Goal: Task Accomplishment & Management: Complete application form

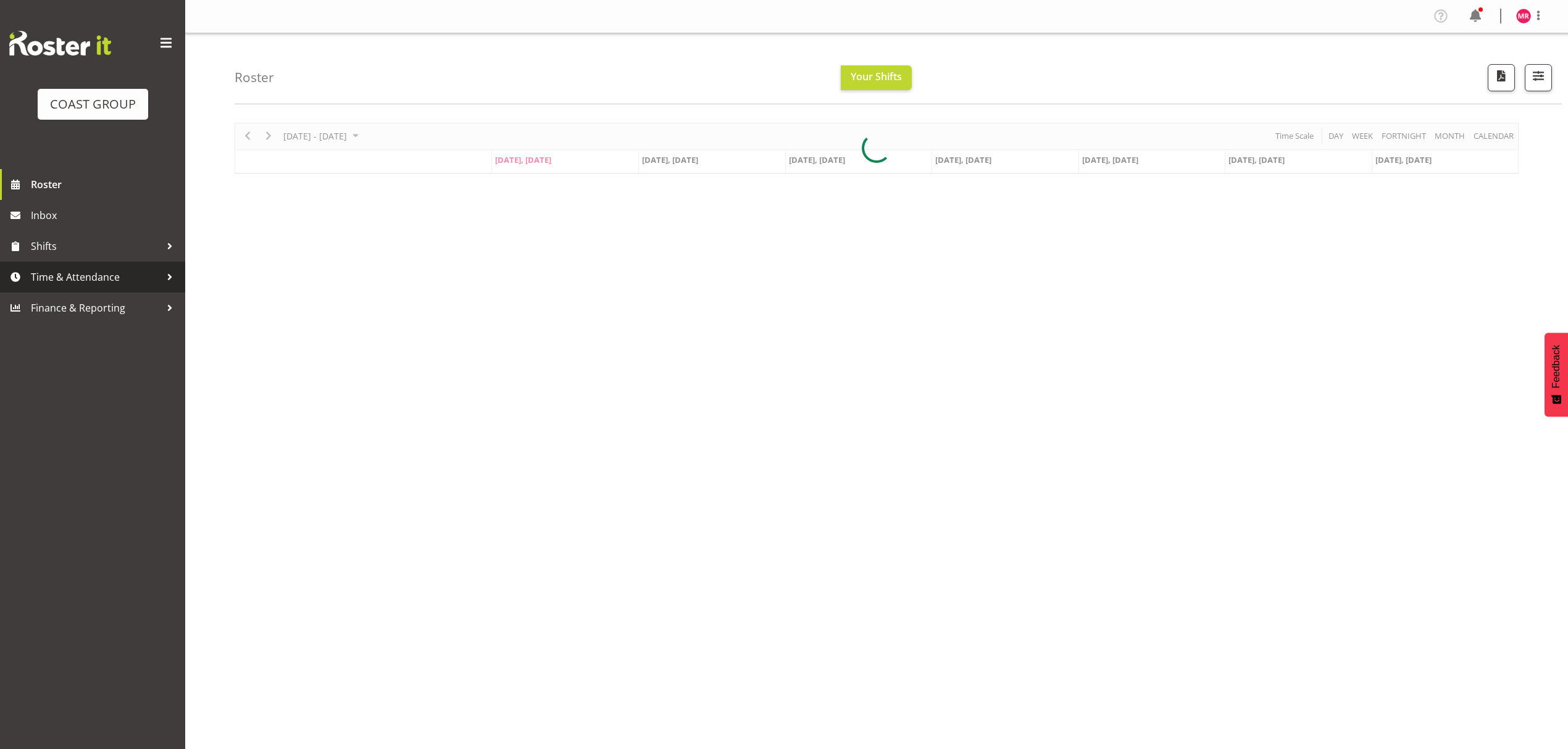
click at [102, 280] on span "Time & Attendance" at bounding box center [95, 277] width 130 height 19
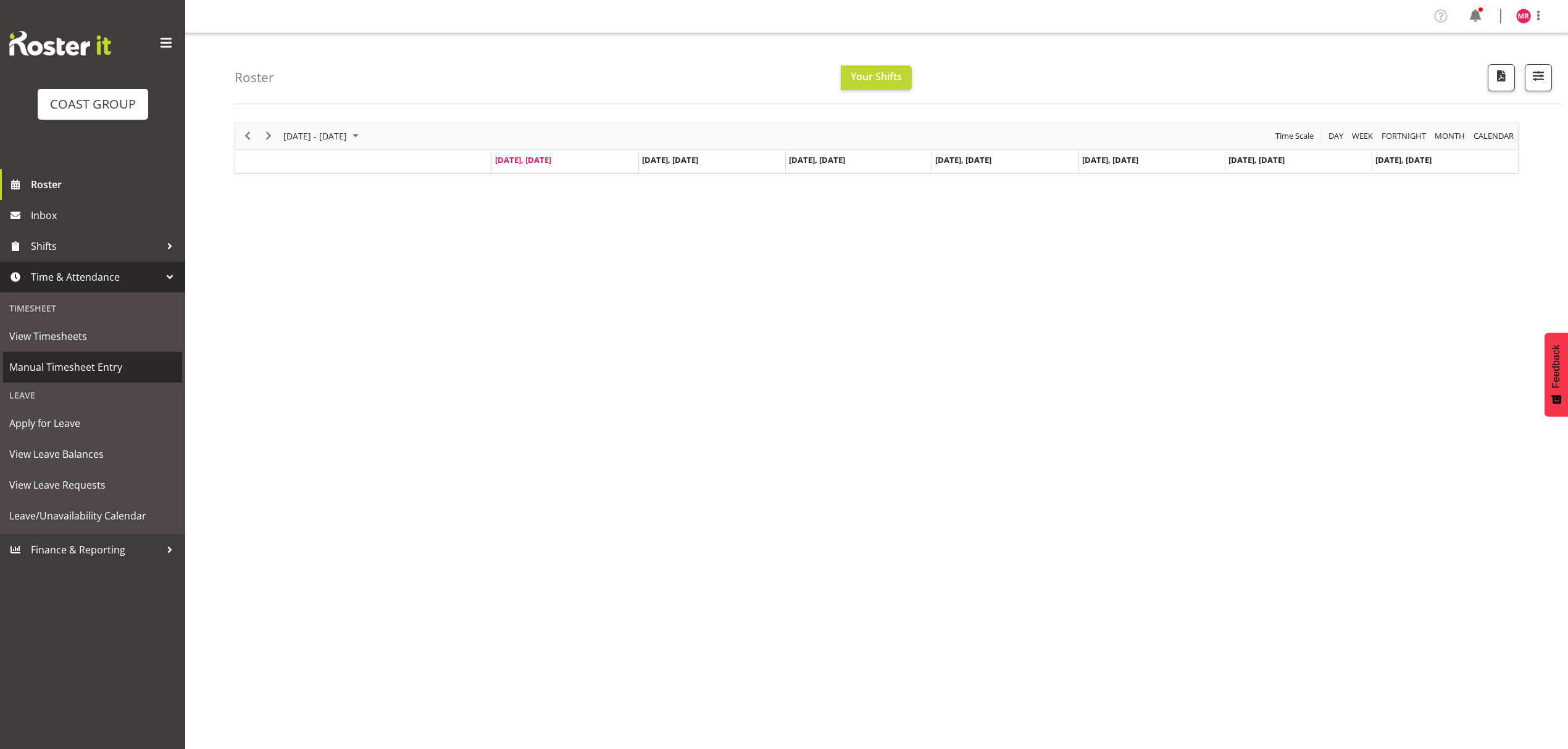
click at [100, 363] on span "Manual Timesheet Entry" at bounding box center [93, 367] width 167 height 19
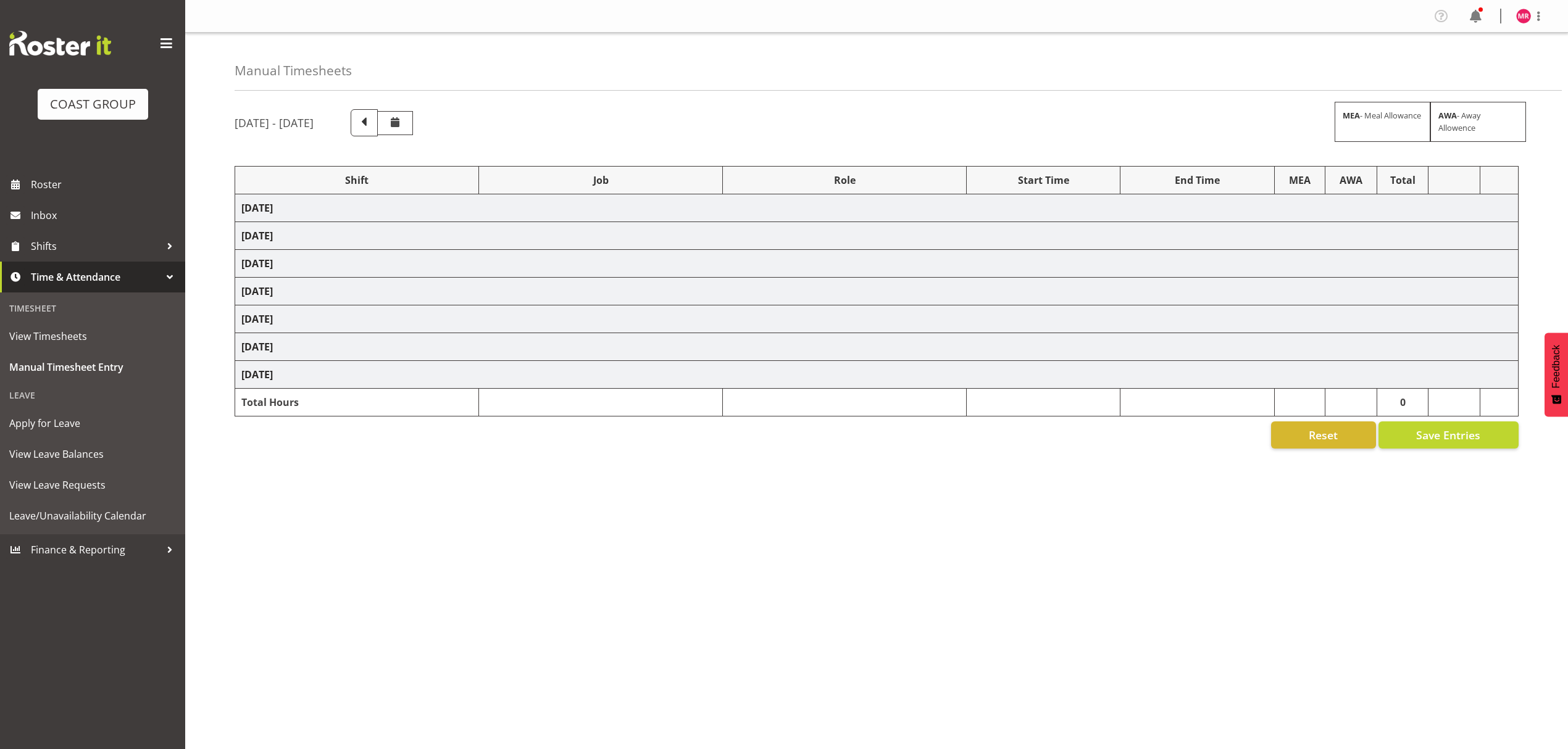
select select "1321"
select select "8664"
select select "1321"
select select "9443"
select select "1321"
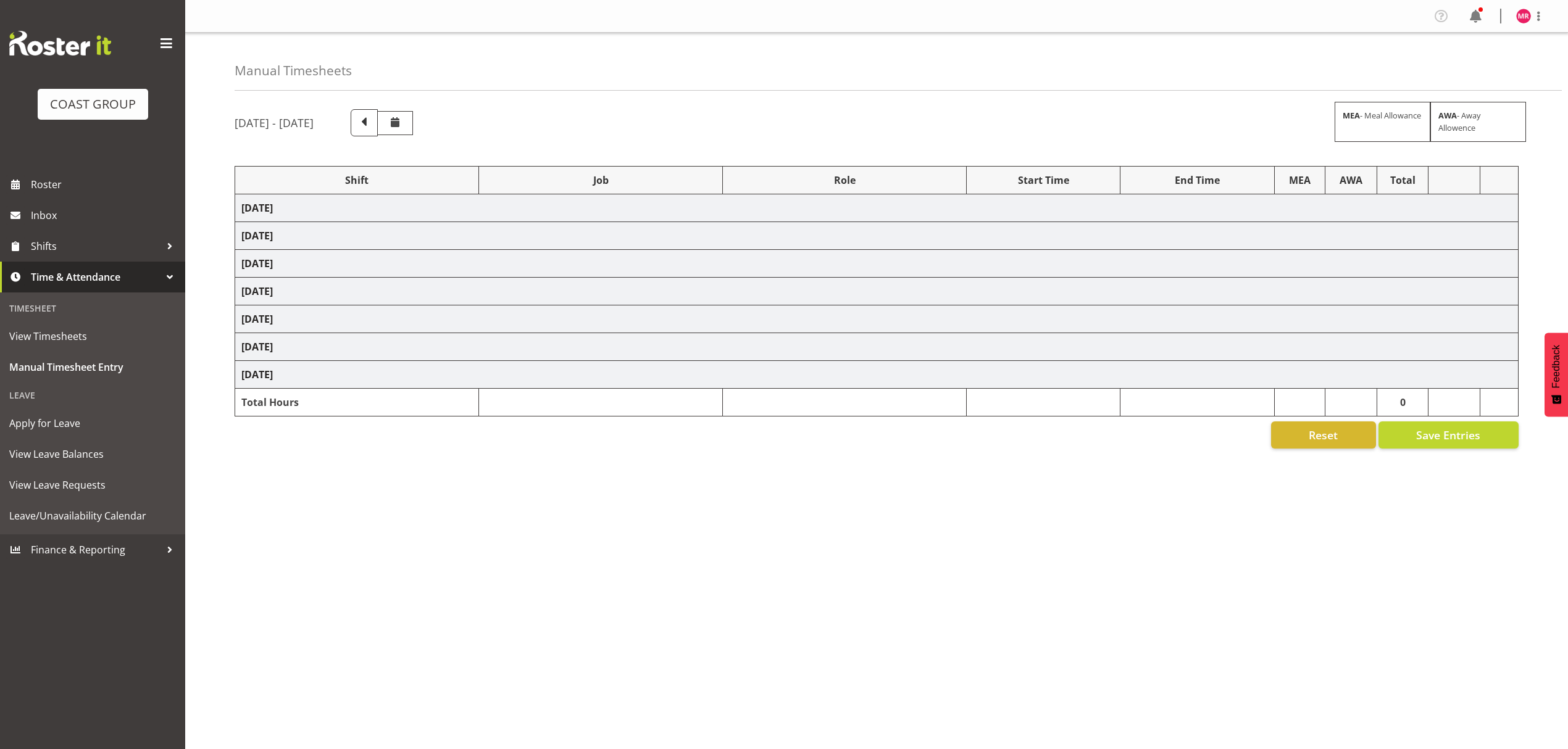
select select "9196"
select select "1321"
select select "8652"
select select "1321"
select select "9888"
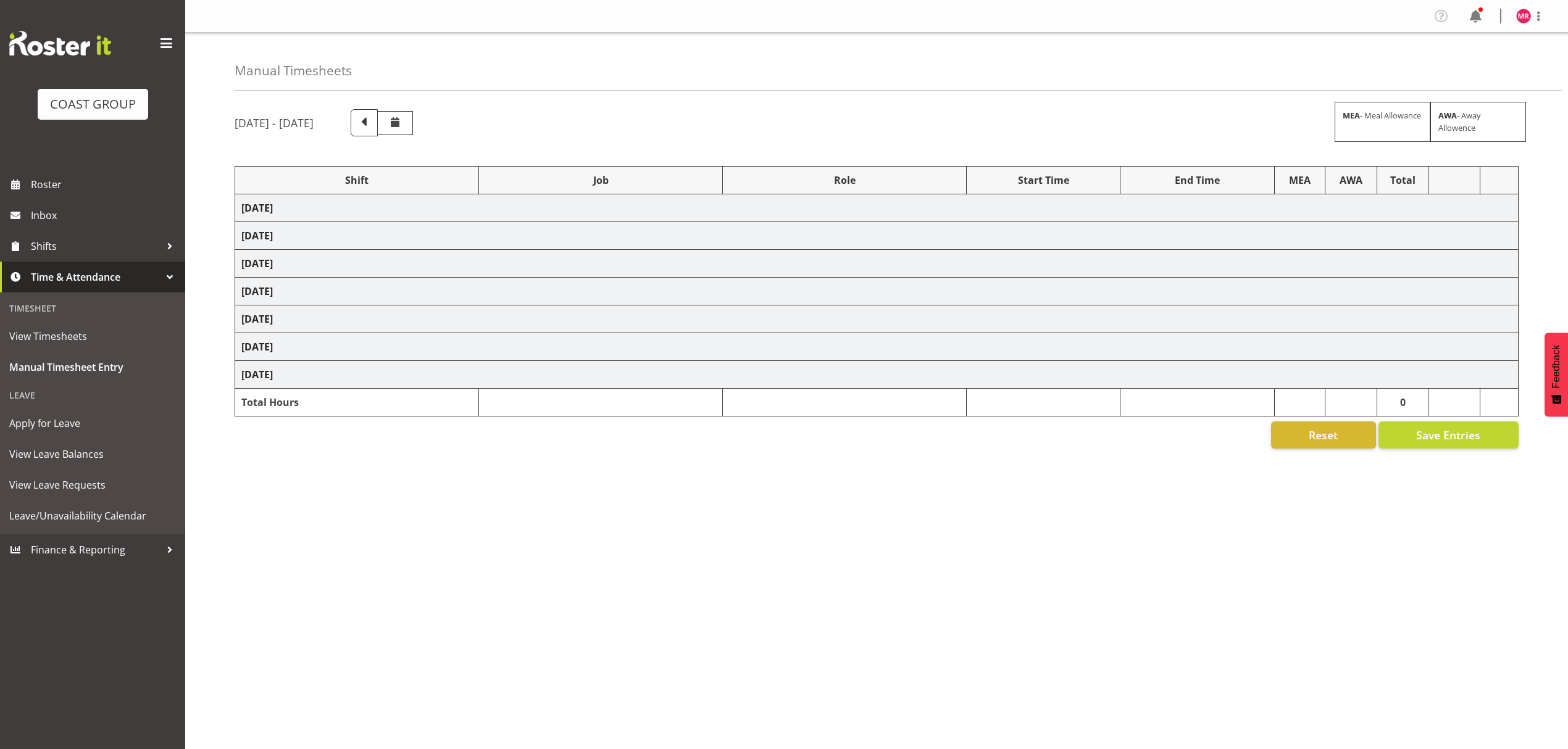
select select "1321"
select select "10307"
select select "1321"
select select "9890"
select select "1321"
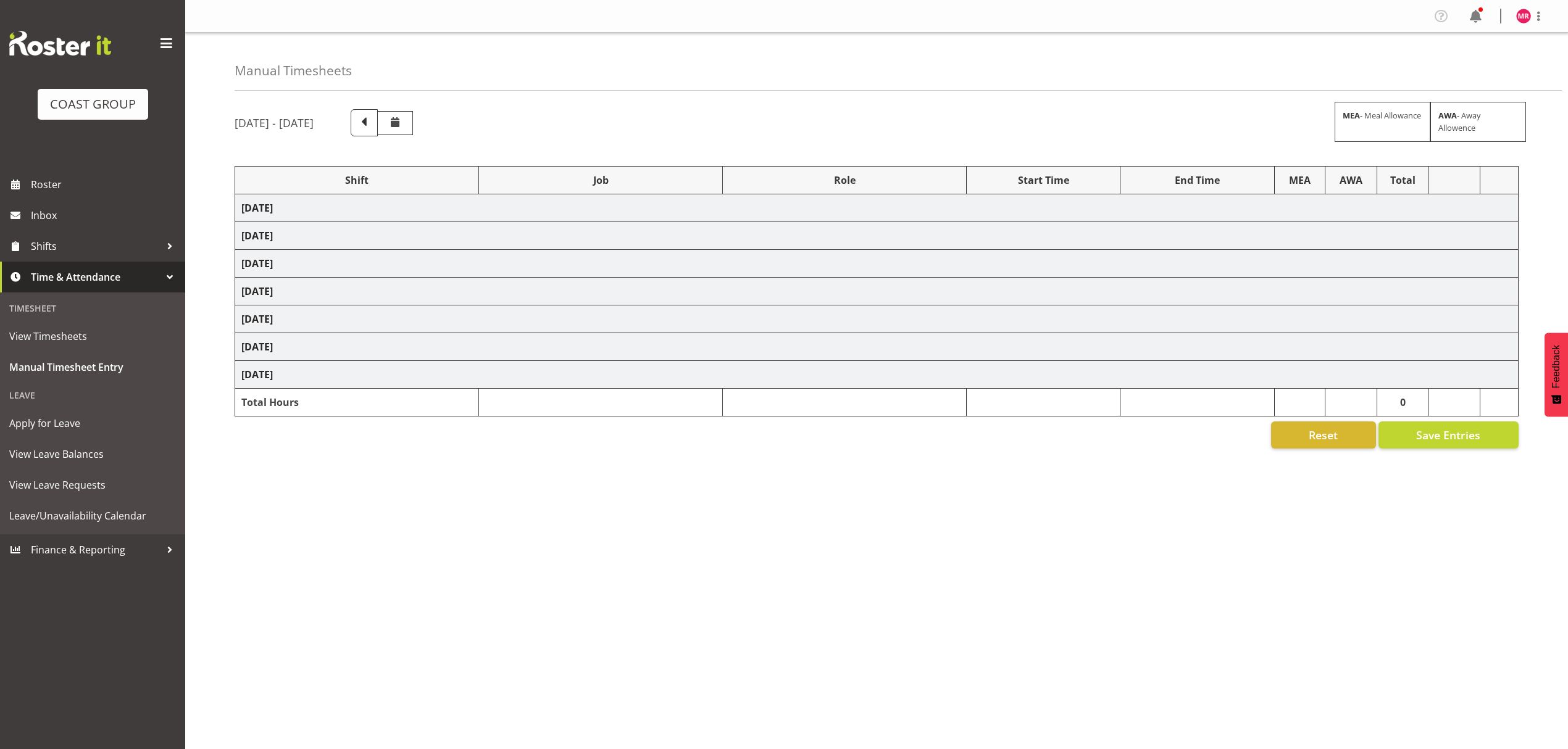
select select "9321"
select select "1321"
select select "9630"
select select "1321"
select select "9315"
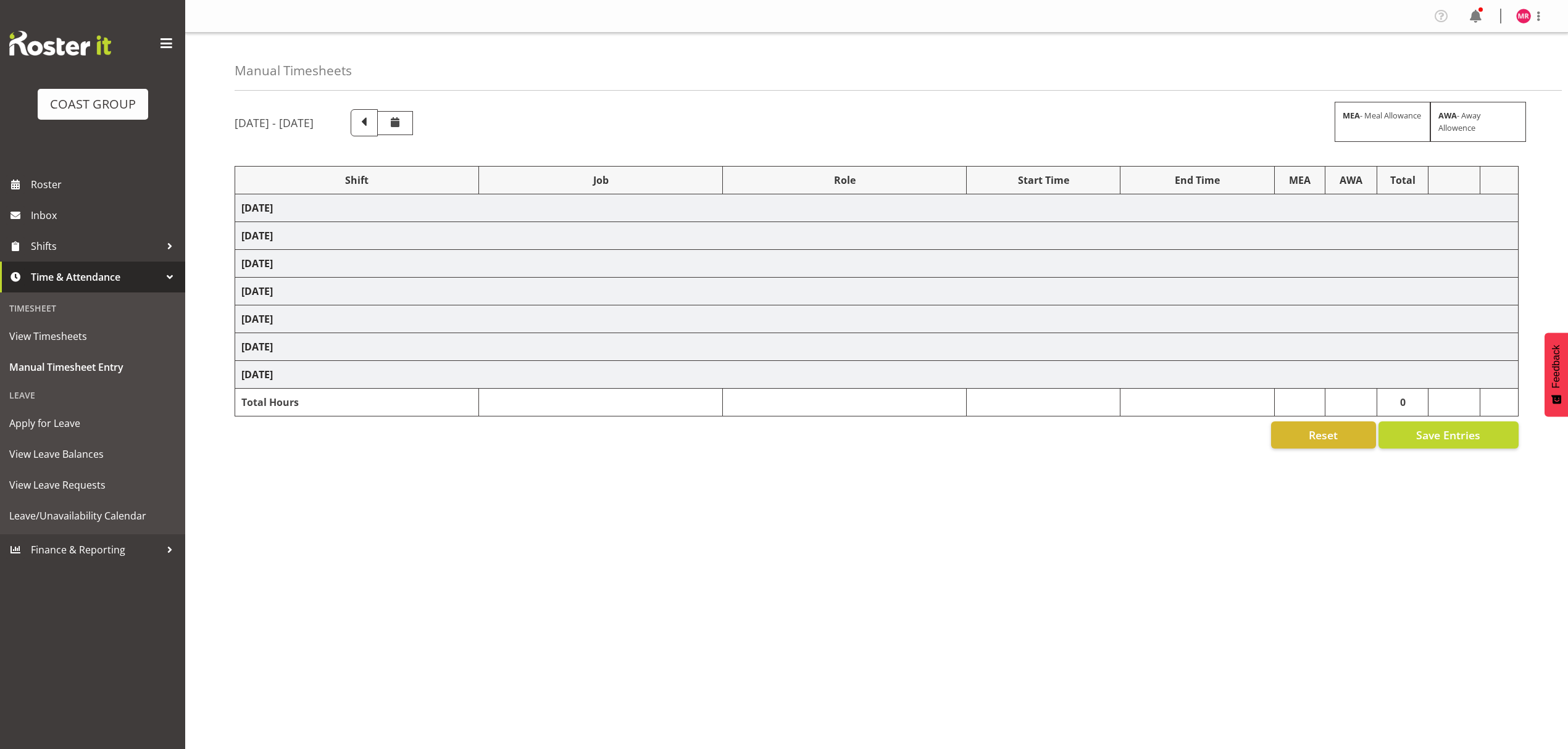
select select "1321"
select select "9878"
select select "1321"
select select "9443"
select select "1321"
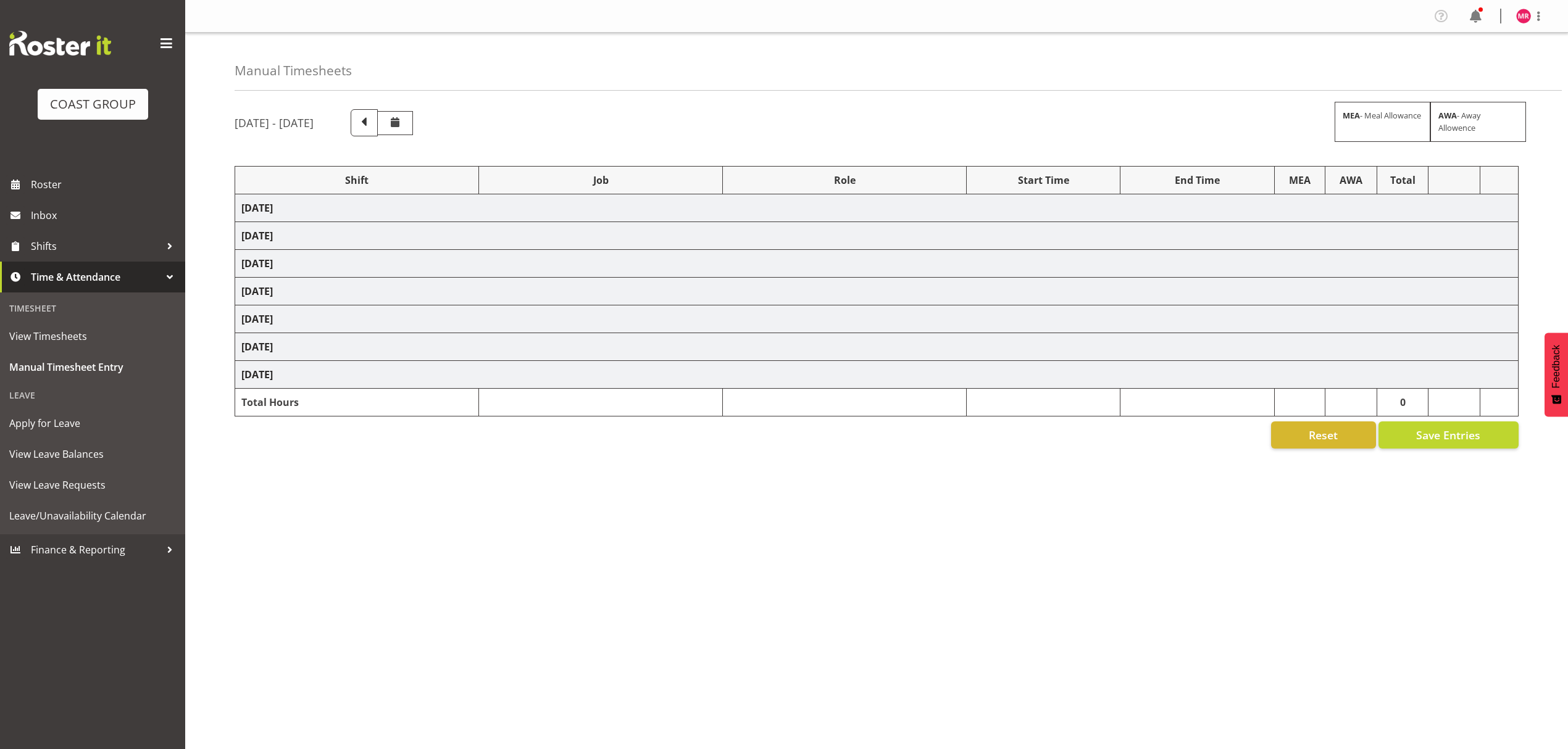
select select "9888"
select select "1321"
select select "10279"
select select "1321"
select select "9445"
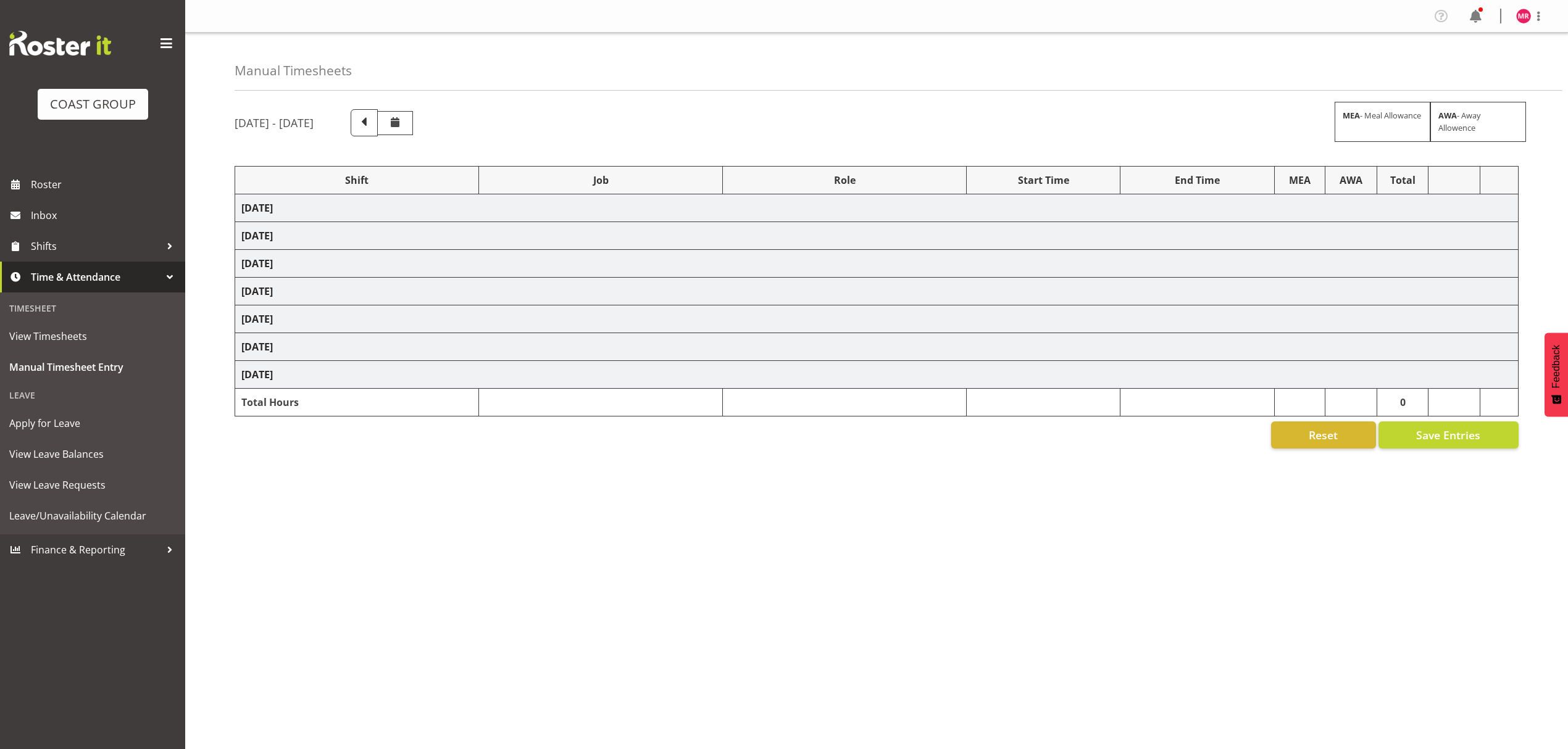
select select "1321"
select select "9129"
select select "1321"
select select "9878"
select select "1321"
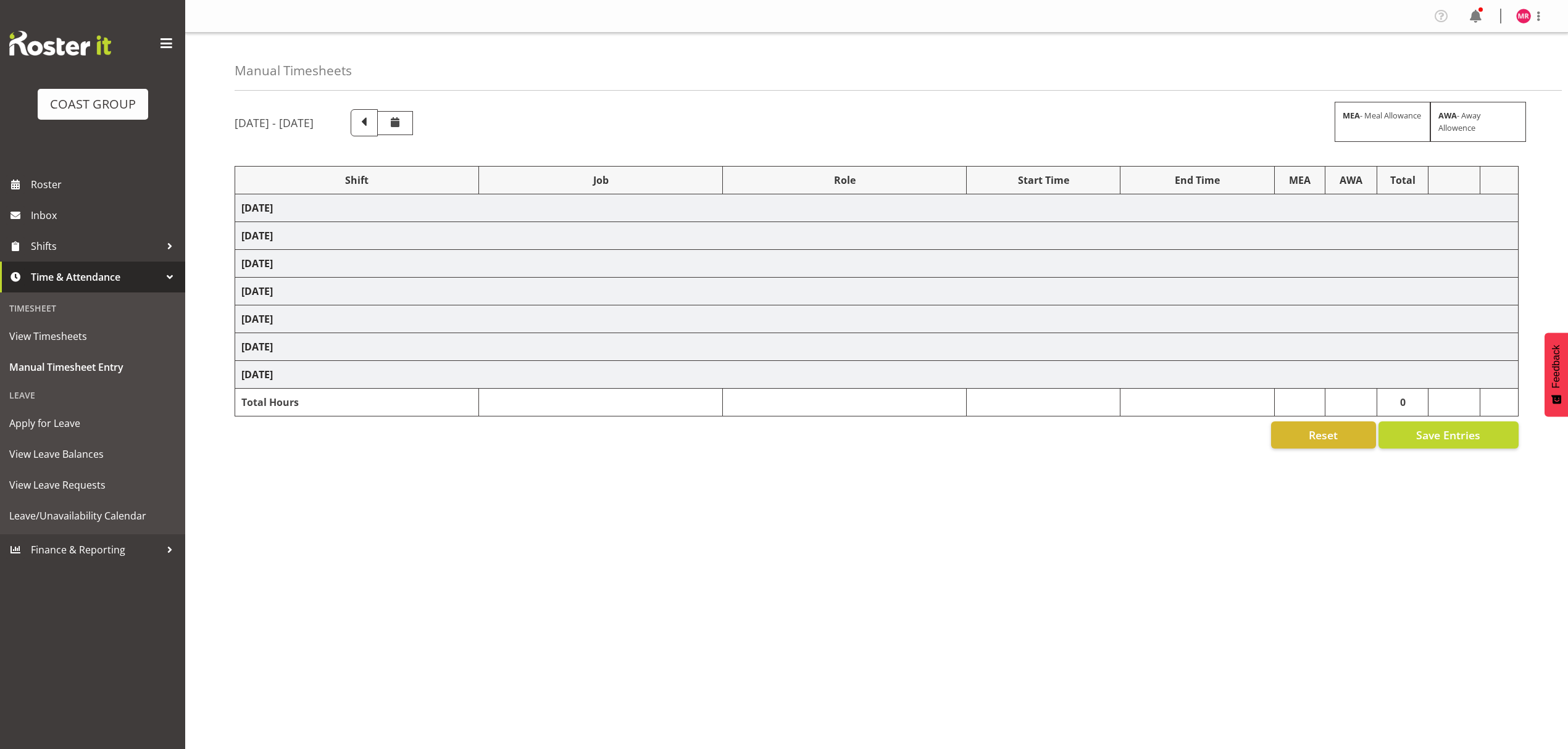
select select "9445"
select select "1321"
select select "10319"
select select "1321"
select select "9348"
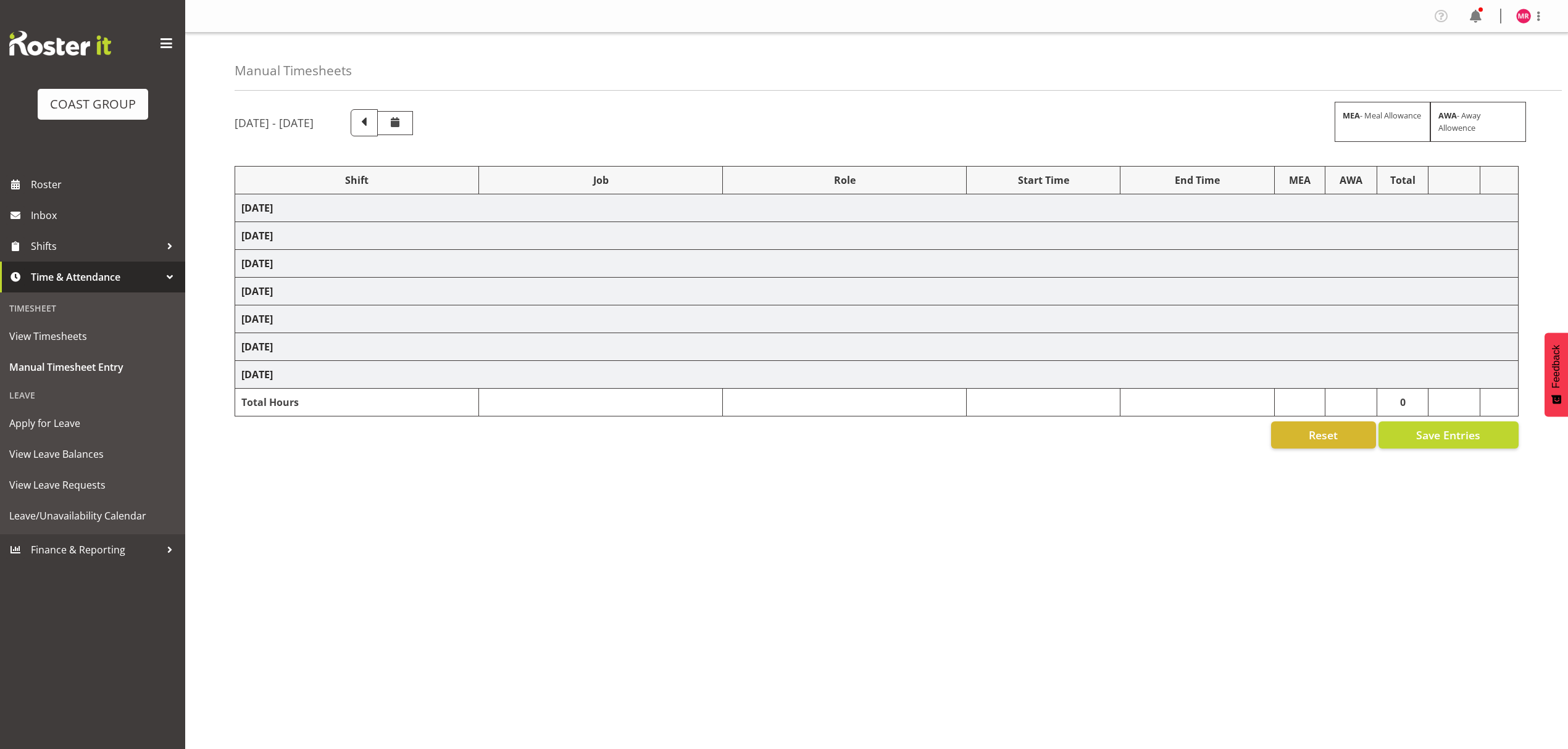
select select "1321"
select select "9932"
select select "1321"
select select "10251"
select select "1321"
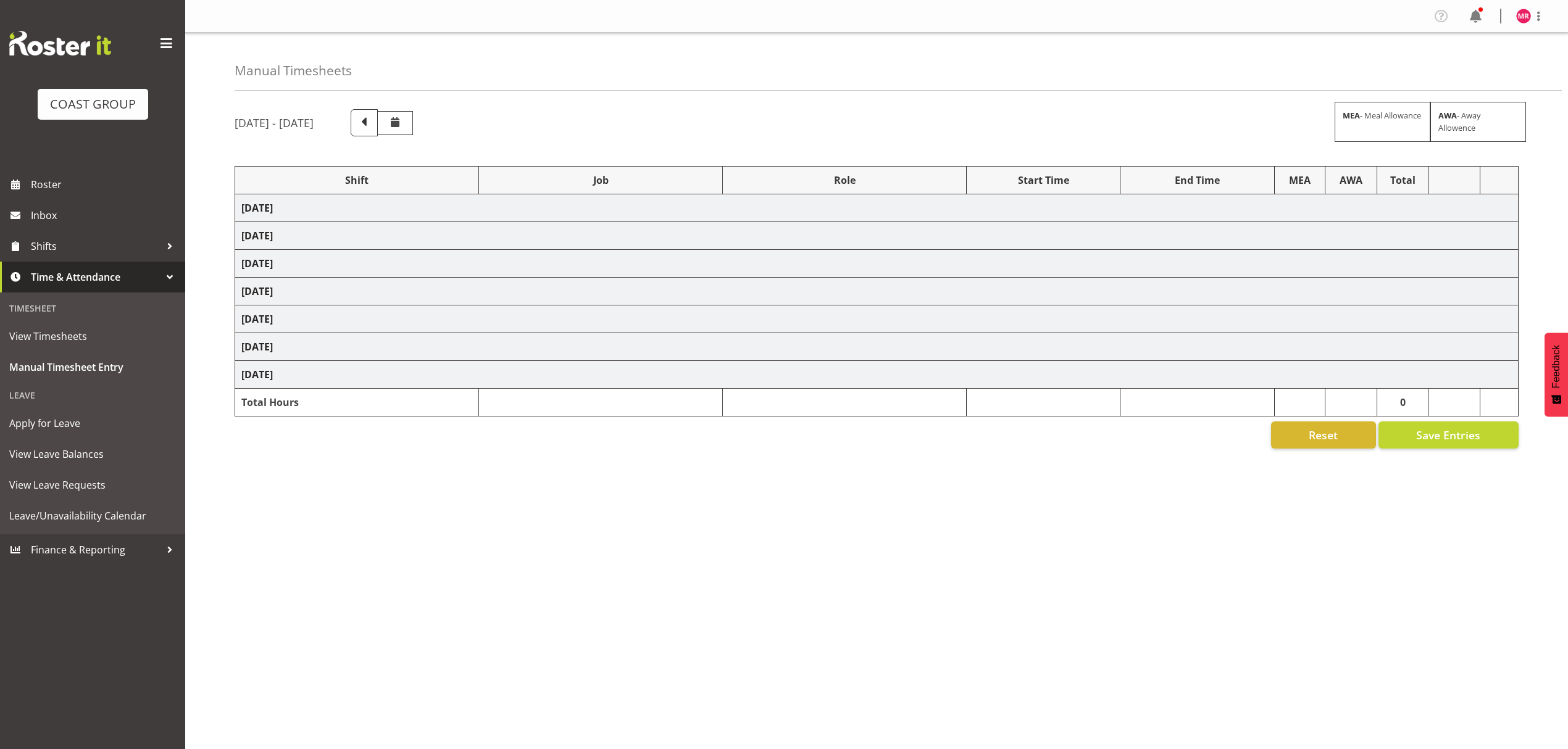
select select "9890"
select select "1321"
select select "9447"
select select "1321"
select select "10300"
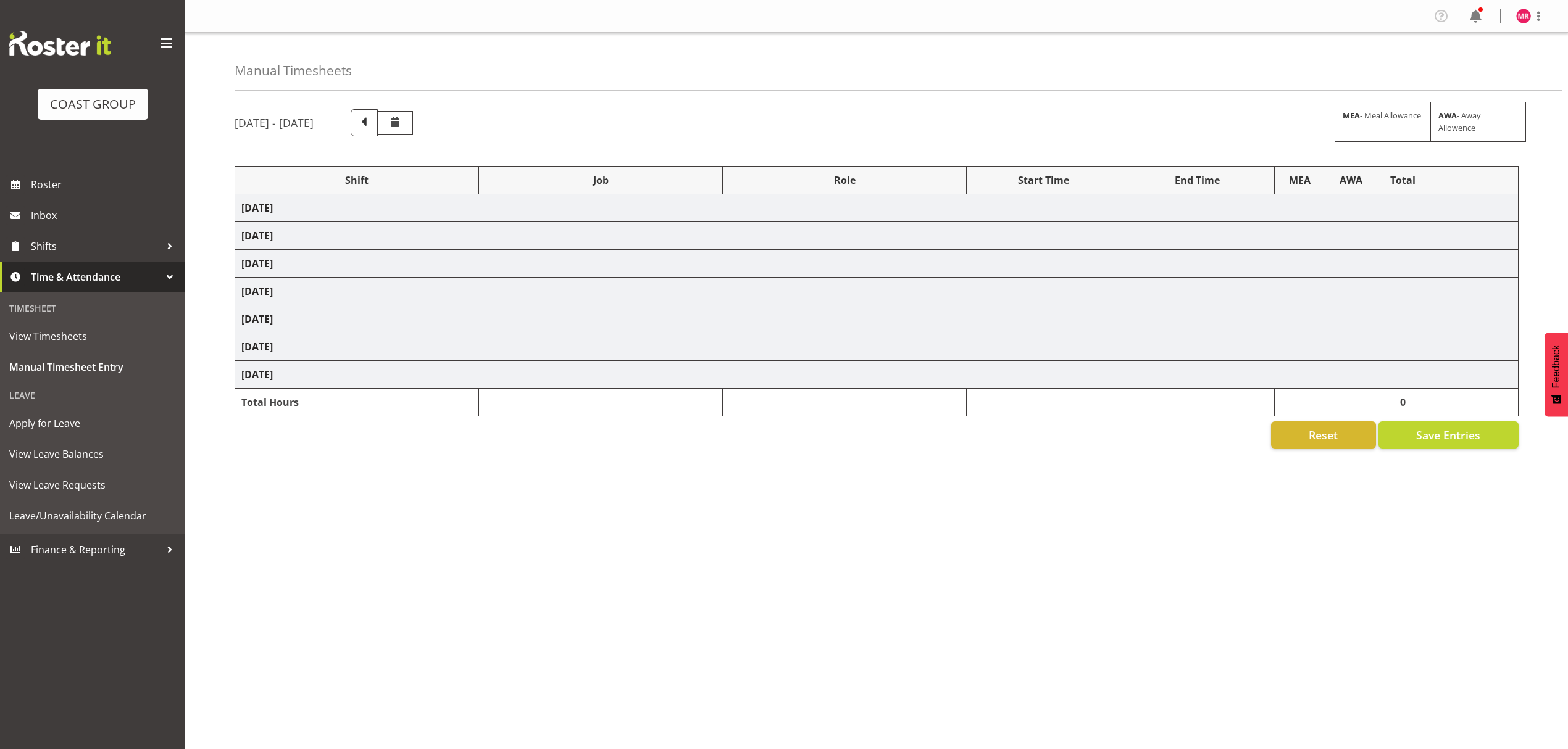
select select "1321"
select select "8934"
select select "1321"
select select "9630"
select select "1321"
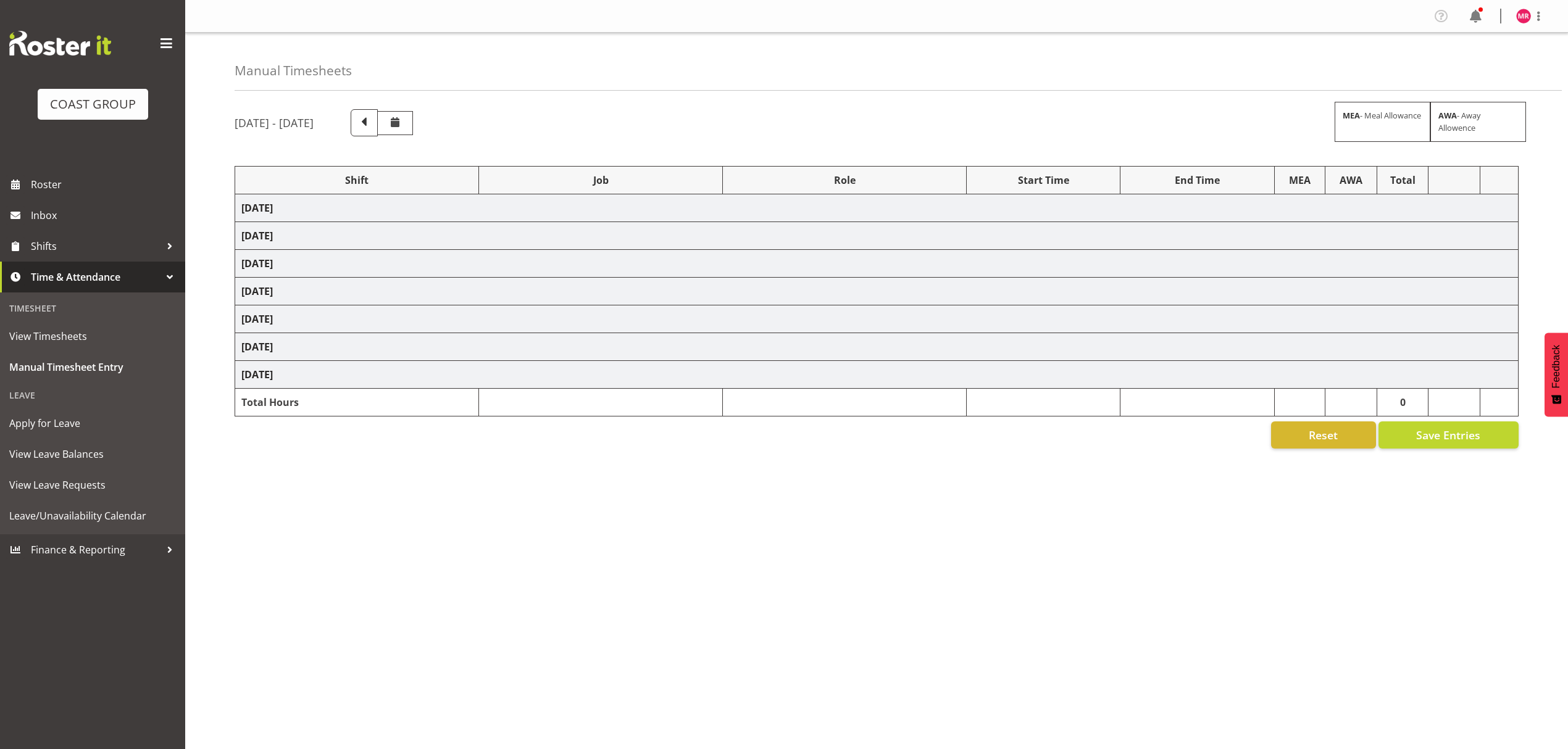
select select "9890"
select select "1321"
select select "9898"
select select "1321"
select select "9690"
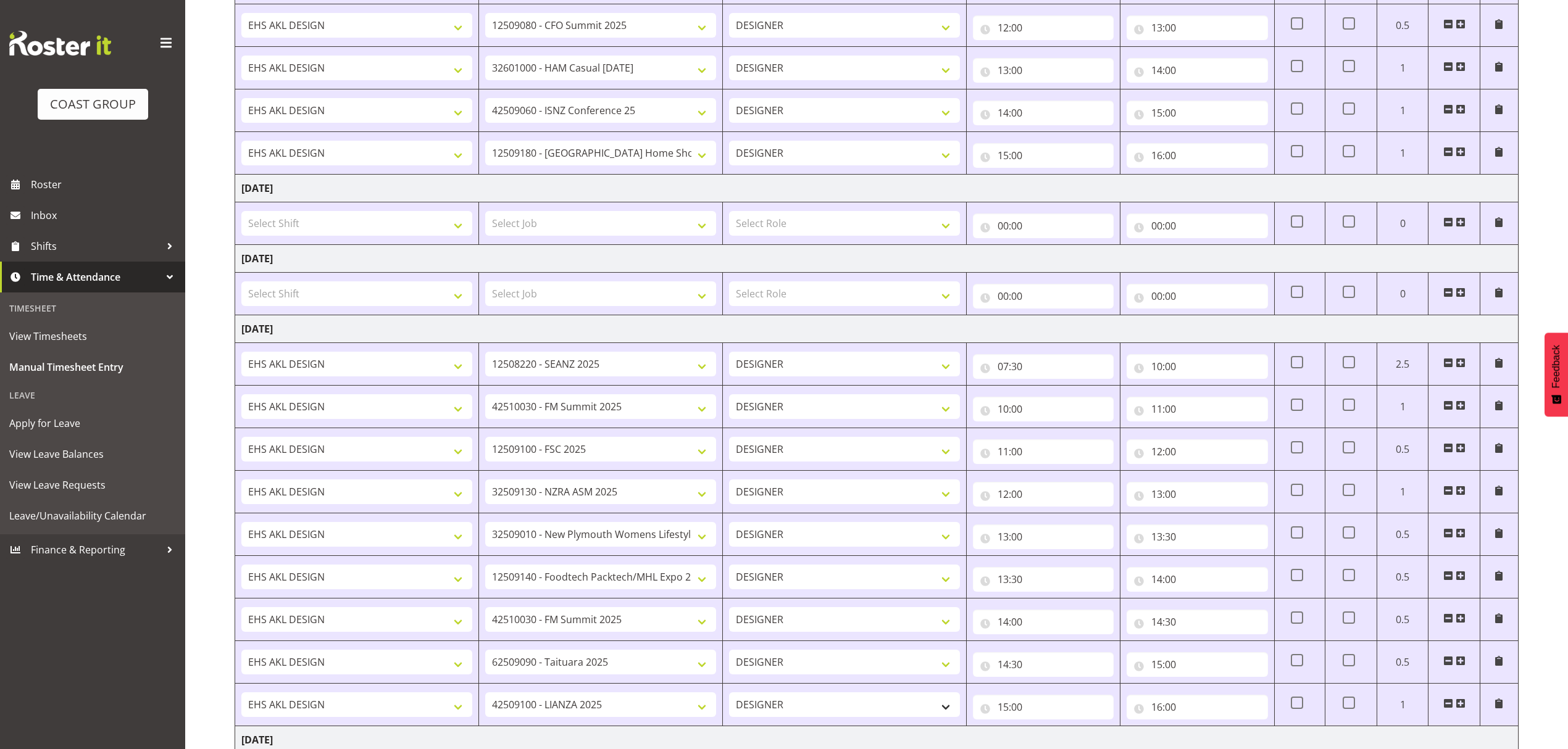
scroll to position [1178, 0]
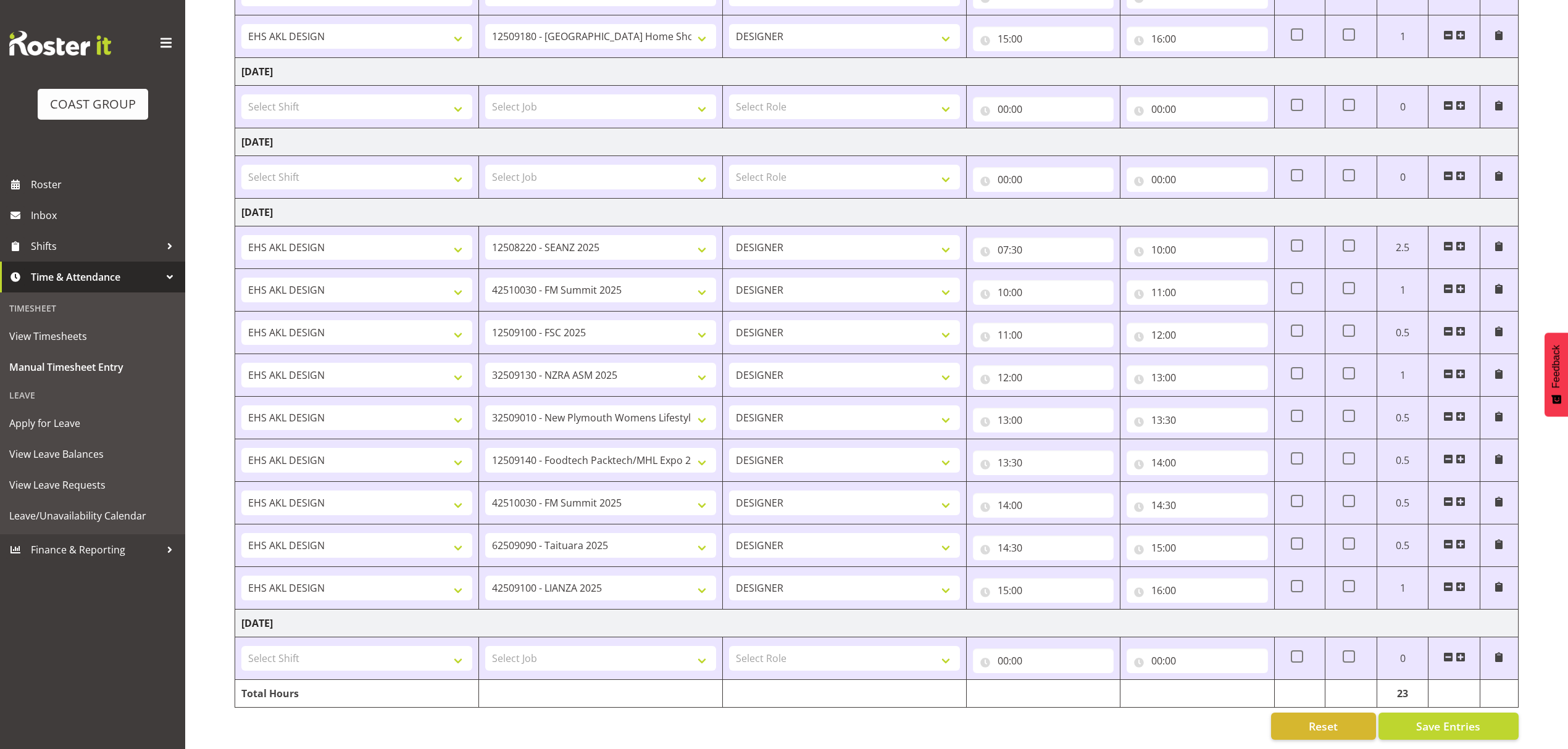
click at [1460, 582] on span at bounding box center [1460, 586] width 10 height 10
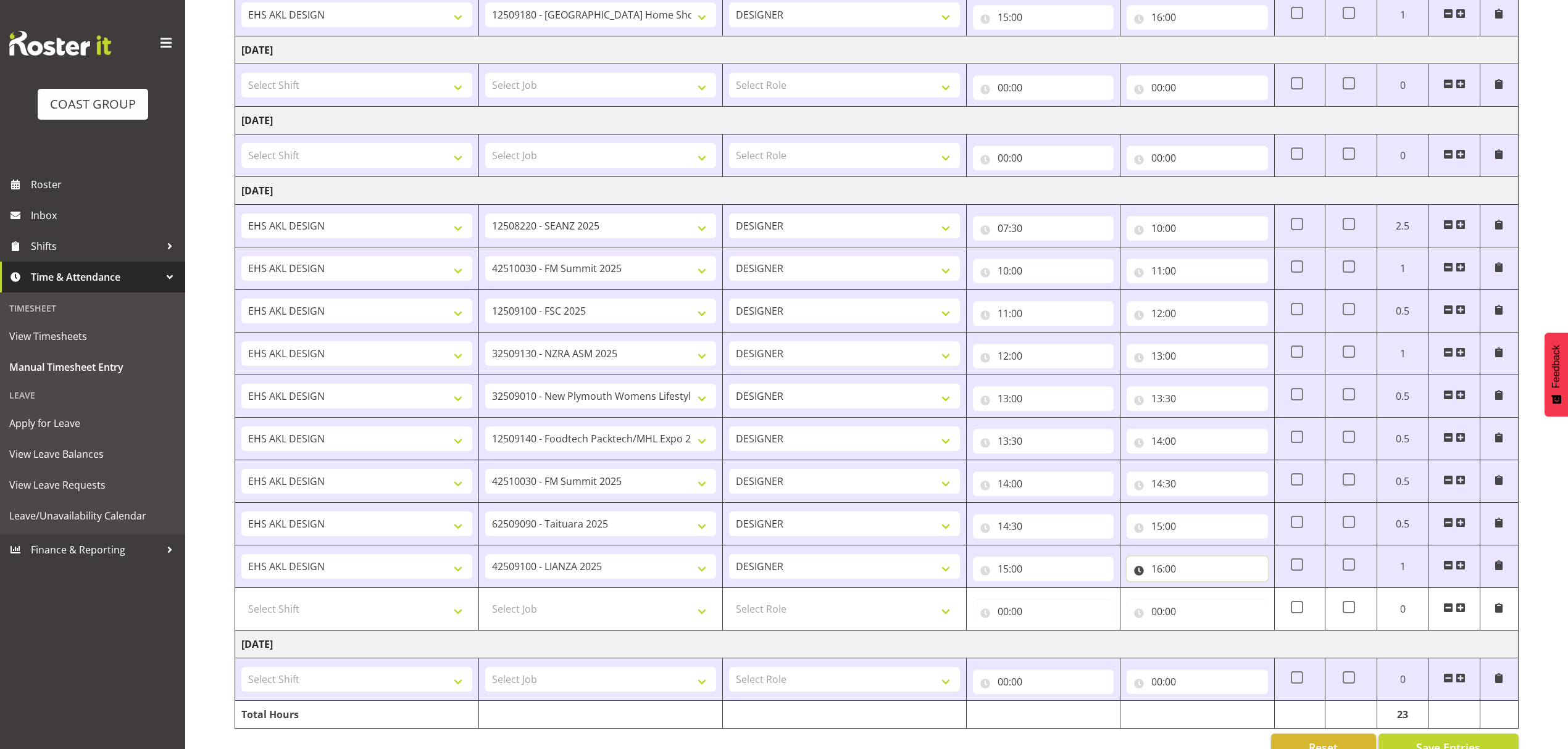
click at [1173, 576] on input "16:00" at bounding box center [1196, 568] width 140 height 25
click at [1221, 613] on select "00 01 02 03 04 05 06 07 08 09 10 11 12 13 14 15 16 17 18 19 20 21 22 23" at bounding box center [1210, 601] width 28 height 25
select select "15"
click at [1197, 597] on select "00 01 02 03 04 05 06 07 08 09 10 11 12 13 14 15 16 17 18 19 20 21 22 23" at bounding box center [1210, 601] width 28 height 25
type input "15:00"
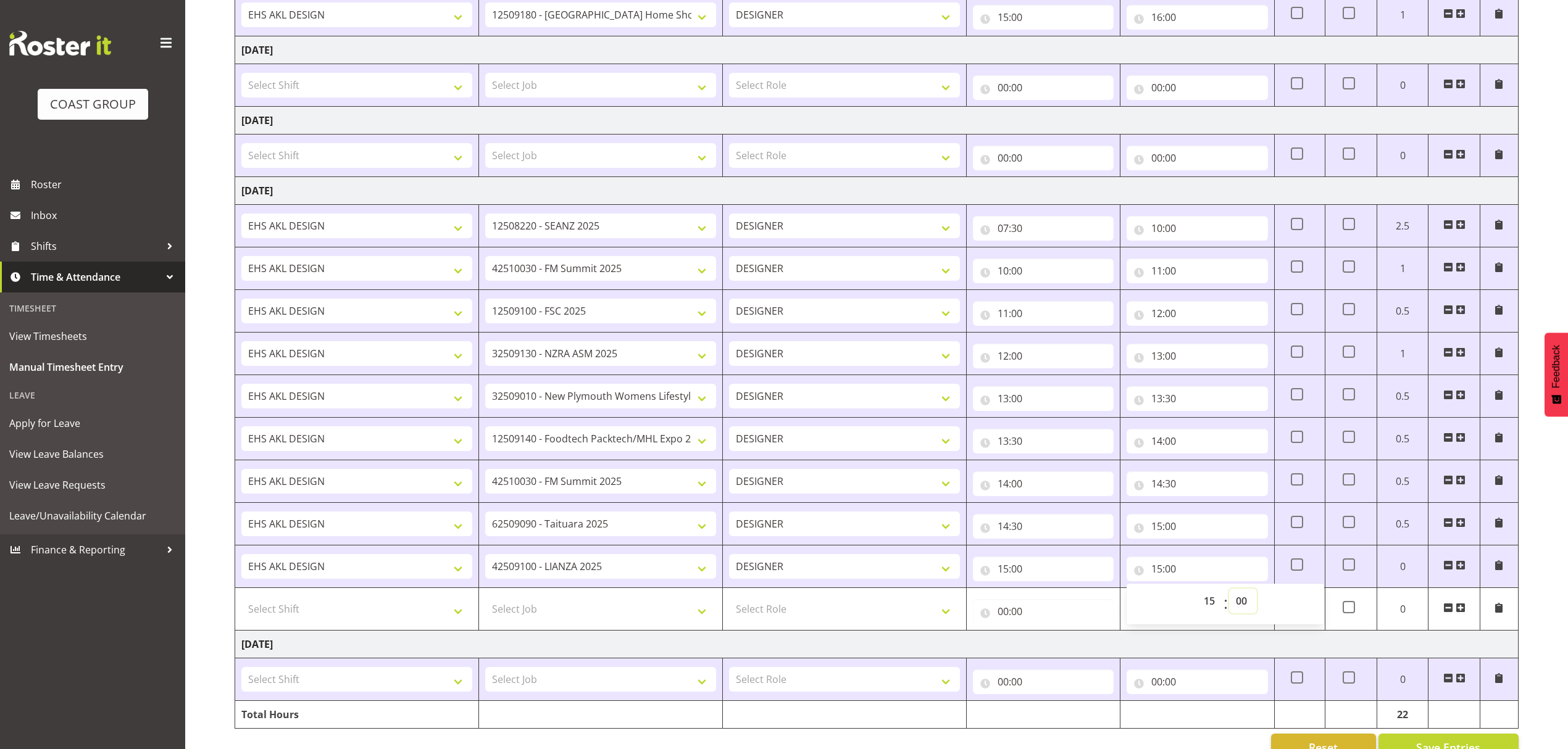
click at [1242, 605] on select "00 01 02 03 04 05 06 07 08 09 10 11 12 13 14 15 16 17 18 19 20 21 22 23 24 25 2…" at bounding box center [1243, 601] width 28 height 25
select select "30"
click at [1229, 597] on select "00 01 02 03 04 05 06 07 08 09 10 11 12 13 14 15 16 17 18 19 20 21 22 23 24 25 2…" at bounding box center [1243, 601] width 28 height 25
type input "15:30"
click at [1038, 624] on input "00:00" at bounding box center [1043, 611] width 140 height 25
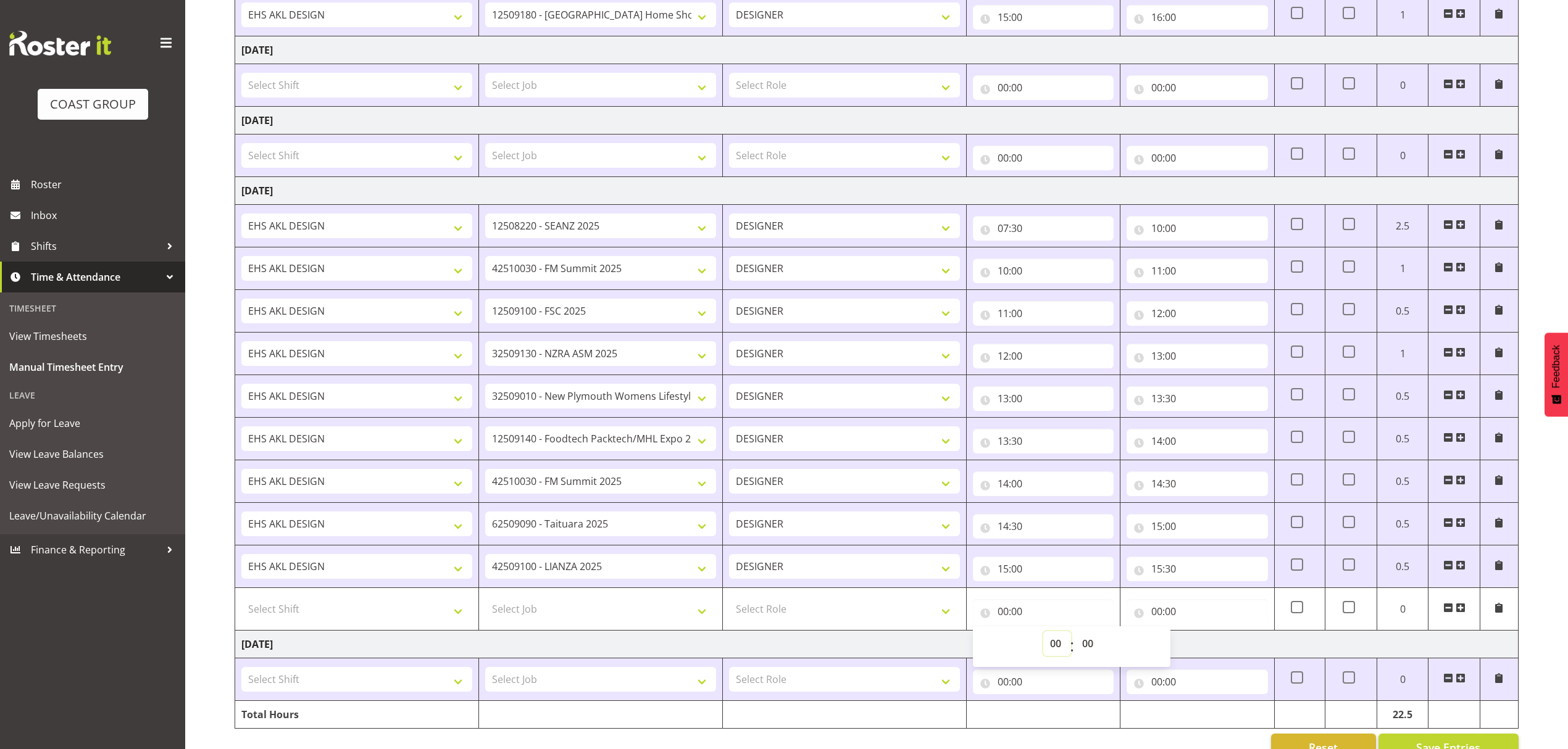
click at [1060, 647] on select "00 01 02 03 04 05 06 07 08 09 10 11 12 13 14 15 16 17 18 19 20 21 22 23" at bounding box center [1057, 644] width 28 height 25
select select "15"
click at [1043, 640] on select "00 01 02 03 04 05 06 07 08 09 10 11 12 13 14 15 16 17 18 19 20 21 22 23" at bounding box center [1057, 644] width 28 height 25
type input "15:00"
drag, startPoint x: 1084, startPoint y: 652, endPoint x: 1085, endPoint y: 640, distance: 12.0
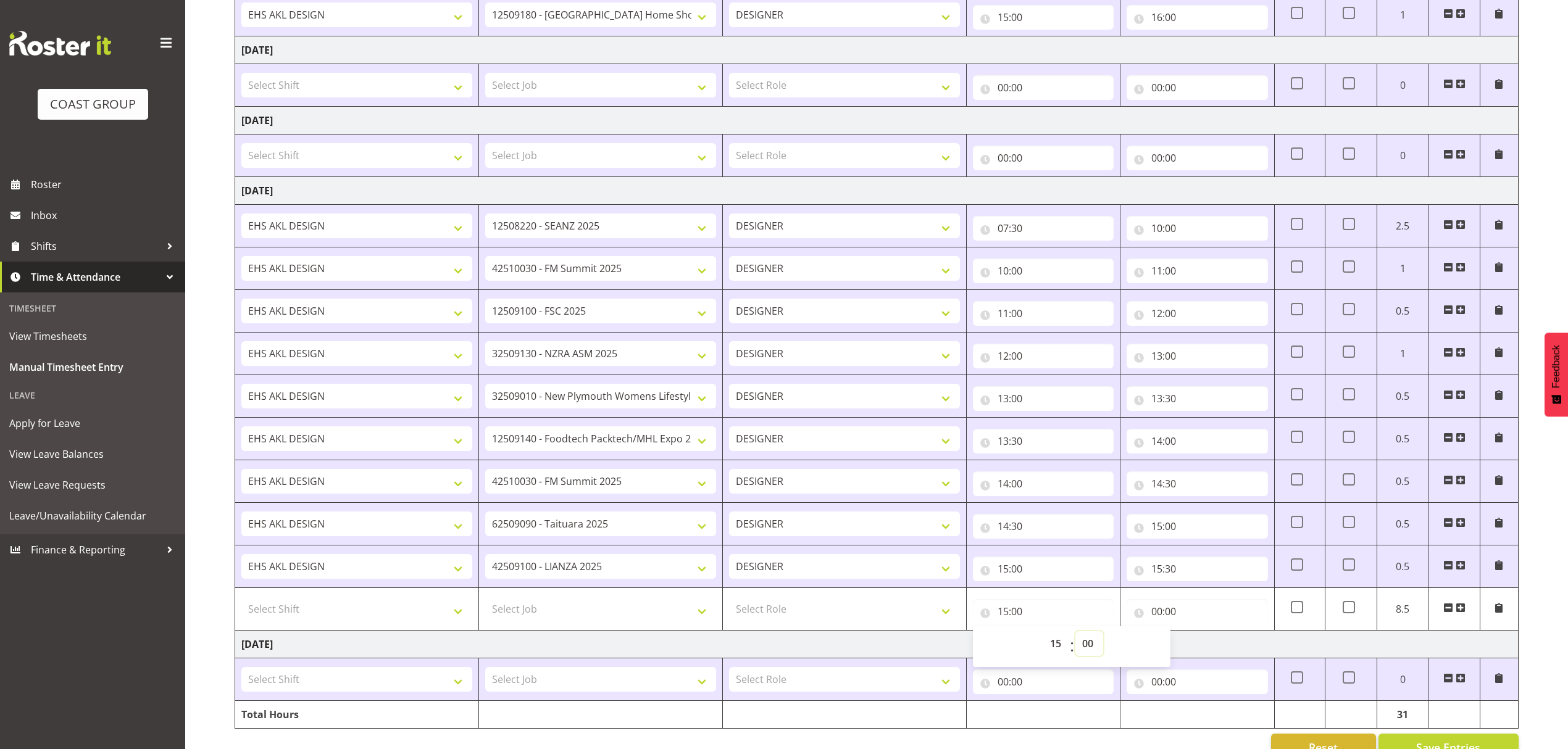
click at [1084, 652] on select "00 01 02 03 04 05 06 07 08 09 10 11 12 13 14 15 16 17 18 19 20 21 22 23 24 25 2…" at bounding box center [1089, 644] width 28 height 25
select select "30"
click at [1075, 640] on select "00 01 02 03 04 05 06 07 08 09 10 11 12 13 14 15 16 17 18 19 20 21 22 23 24 25 2…" at bounding box center [1089, 644] width 28 height 25
type input "15:30"
click at [1173, 621] on input "00:00" at bounding box center [1196, 611] width 140 height 25
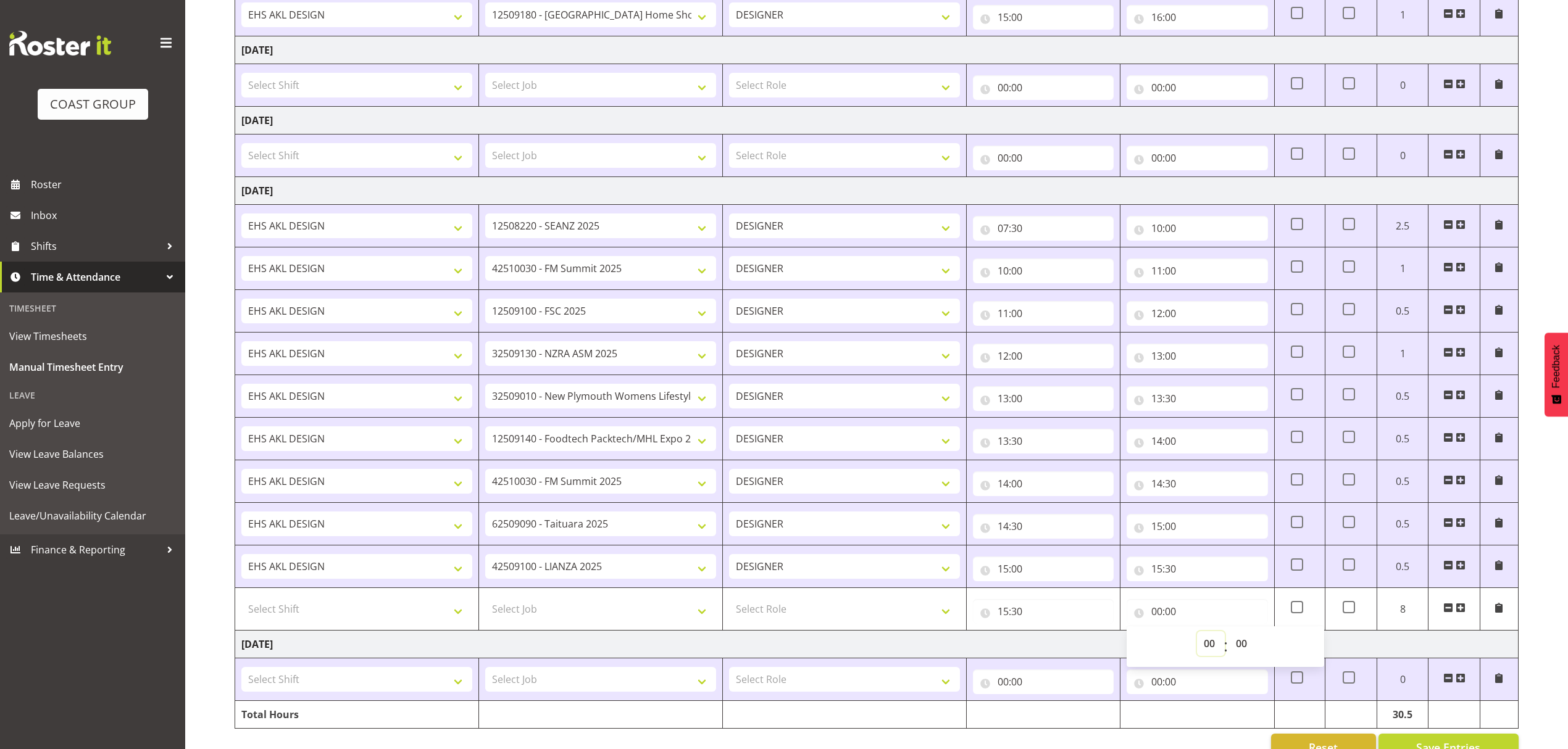
click at [1210, 650] on select "00 01 02 03 04 05 06 07 08 09 10 11 12 13 14 15 16 17 18 19 20 21 22 23" at bounding box center [1210, 644] width 28 height 25
select select "16"
click at [1197, 640] on select "00 01 02 03 04 05 06 07 08 09 10 11 12 13 14 15 16 17 18 19 20 21 22 23" at bounding box center [1210, 644] width 28 height 25
type input "16:00"
click at [1237, 652] on select "00 01 02 03 04 05 06 07 08 09 10 11 12 13 14 15 16 17 18 19 20 21 22 23 24 25 2…" at bounding box center [1243, 644] width 28 height 25
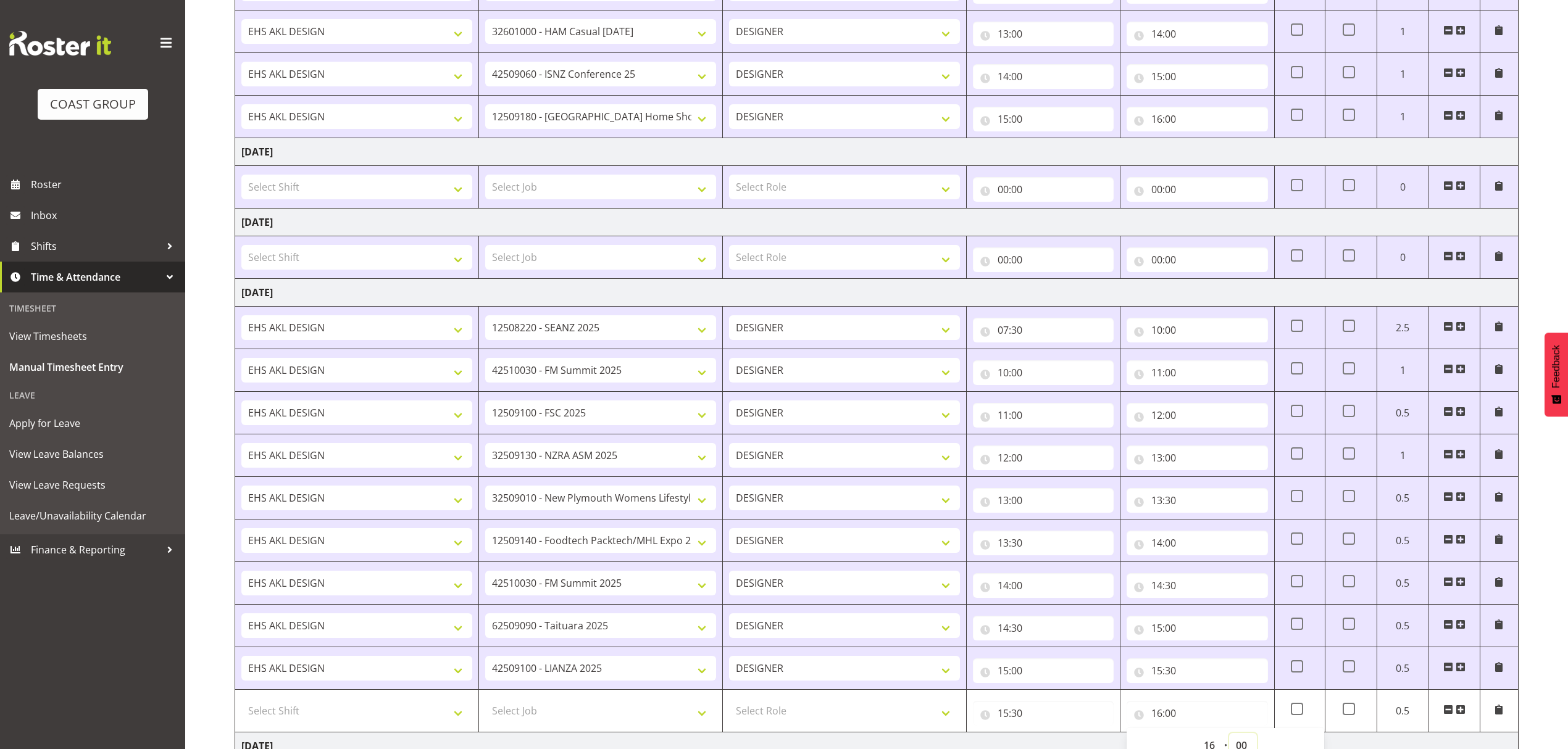
scroll to position [1222, 0]
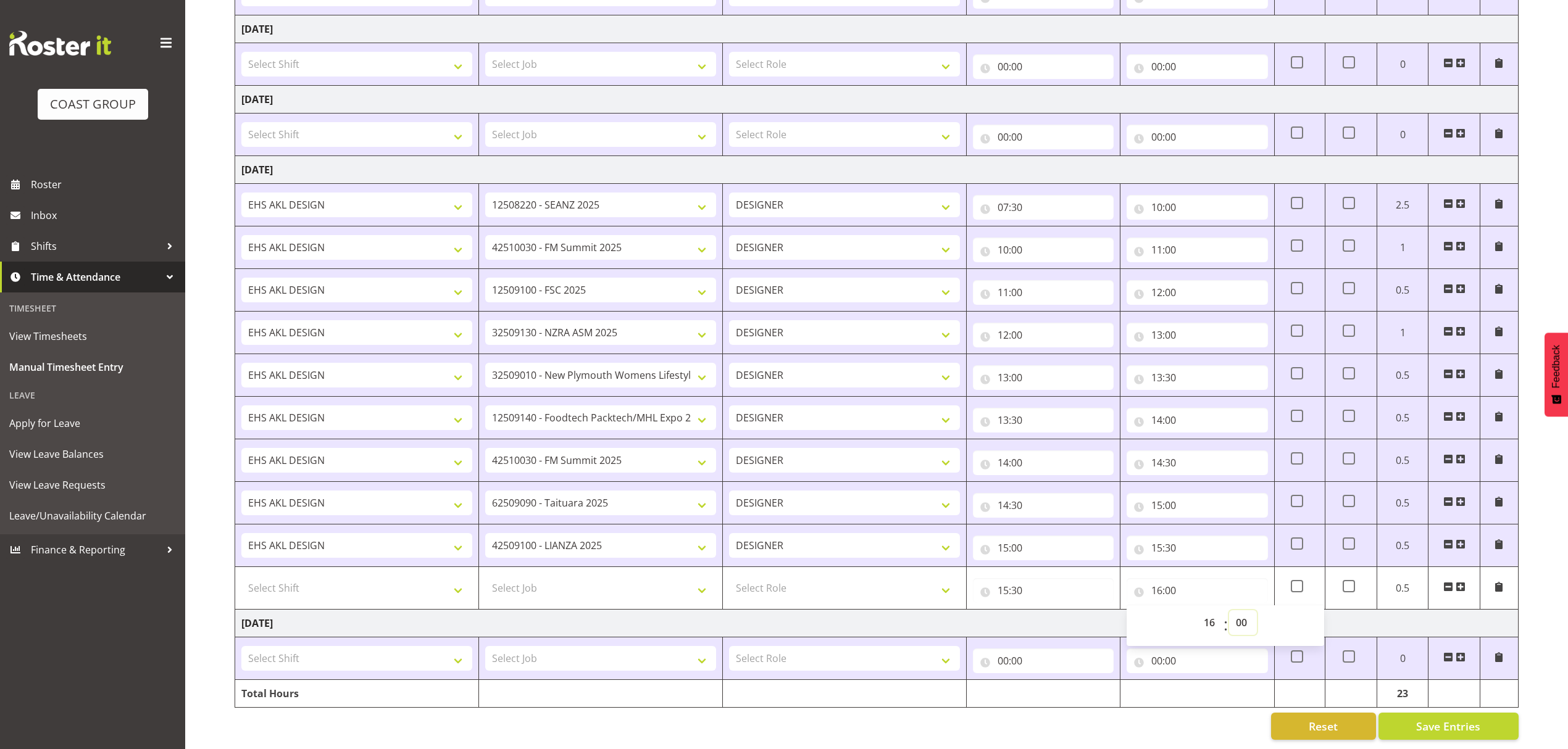
click at [1245, 610] on select "00 01 02 03 04 05 06 07 08 09 10 11 12 13 14 15 16 17 18 19 20 21 22 23 24 25 2…" at bounding box center [1243, 622] width 28 height 25
select select "5"
click at [1229, 610] on select "00 01 02 03 04 05 06 07 08 09 10 11 12 13 14 15 16 17 18 19 20 21 22 23 24 25 2…" at bounding box center [1243, 622] width 28 height 25
type input "16:05"
click at [884, 576] on select "Select Role DESIGNER" at bounding box center [845, 588] width 231 height 25
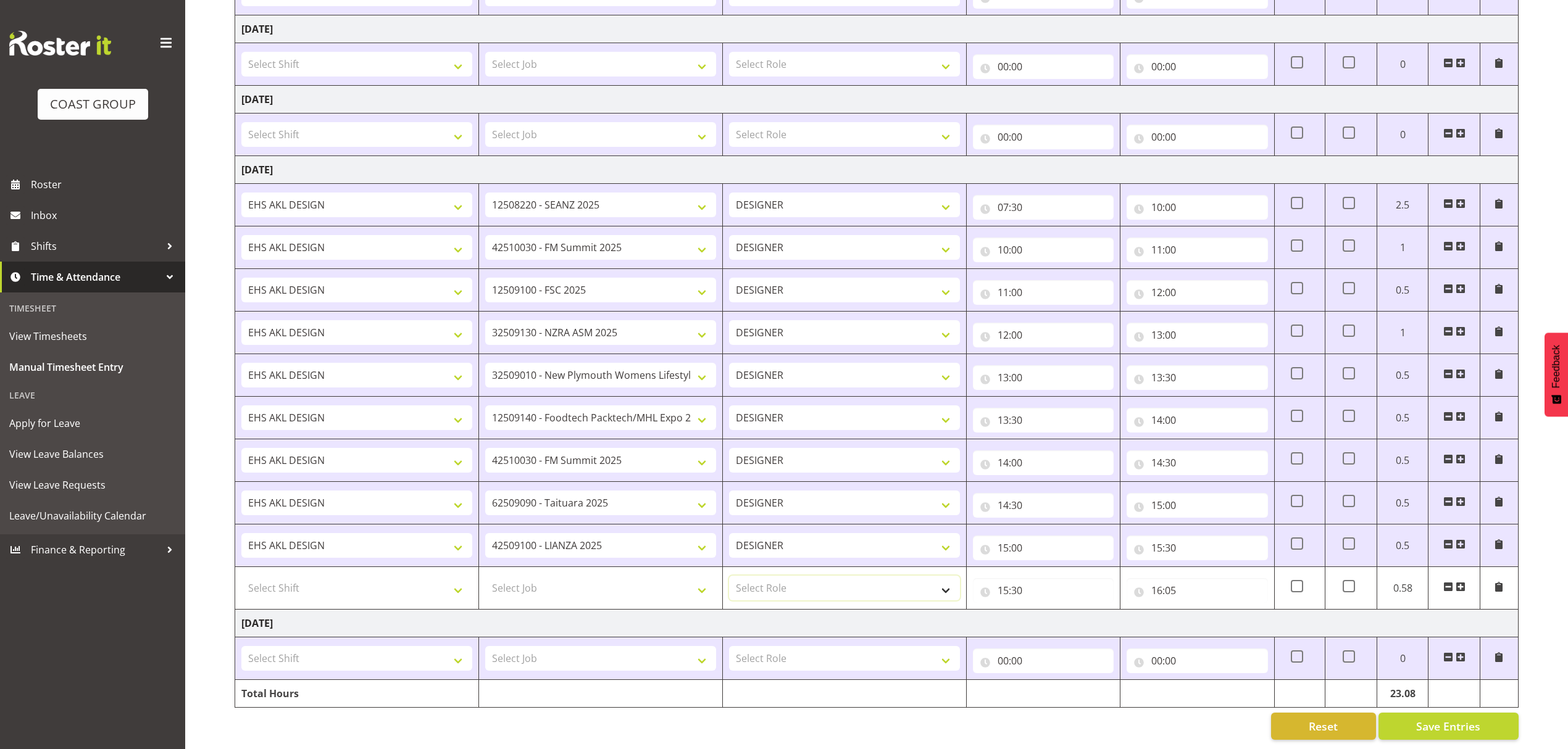
select select "215"
click at [729, 576] on select "Select Role DESIGNER" at bounding box center [845, 588] width 231 height 25
click at [776, 576] on select "DESIGNER" at bounding box center [845, 588] width 231 height 25
click at [440, 576] on select "Select Shift ABB Collection ABB Delivery AKL Baby Expo AKL Baby Expo Break AKL …" at bounding box center [357, 588] width 231 height 25
select select "1321"
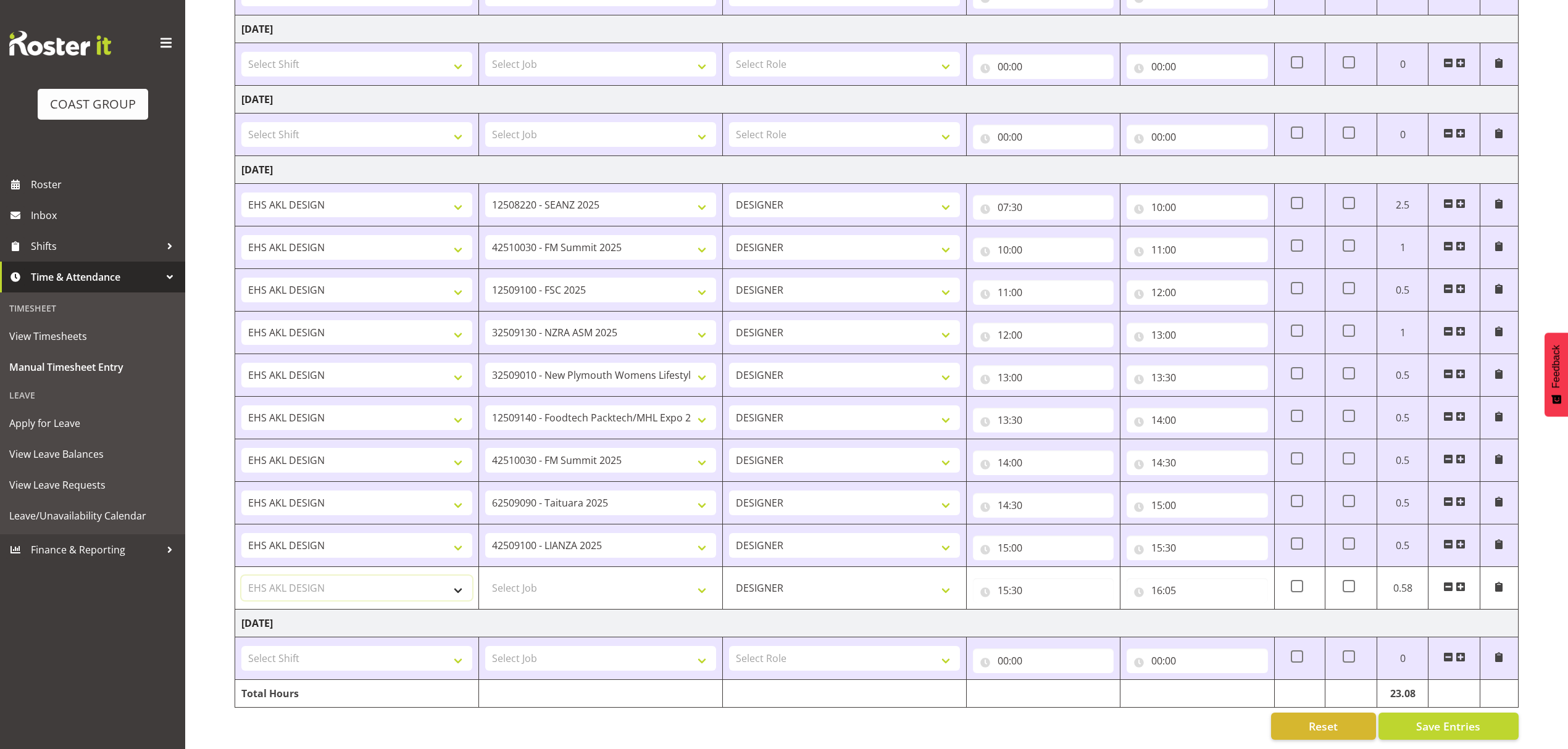
click at [241, 576] on select "Select Shift ABB Collection ABB Delivery AKL Baby Expo AKL Baby Expo Break AKL …" at bounding box center [357, 588] width 231 height 25
click at [513, 576] on select "Select Job 1 Carlton Events 1 [PERSON_NAME][GEOGRAPHIC_DATA] 1 [PERSON_NAME][GE…" at bounding box center [601, 588] width 231 height 25
click at [556, 576] on select "1 Carlton Events 1 [PERSON_NAME] 1 [PERSON_NAME][GEOGRAPHIC_DATA] 1 EHS WAREHOU…" at bounding box center [601, 588] width 231 height 25
click at [513, 576] on select "1 Carlton Events 1 [PERSON_NAME] 1 [PERSON_NAME][GEOGRAPHIC_DATA] 1 EHS WAREHOU…" at bounding box center [601, 588] width 231 height 25
select select "9348"
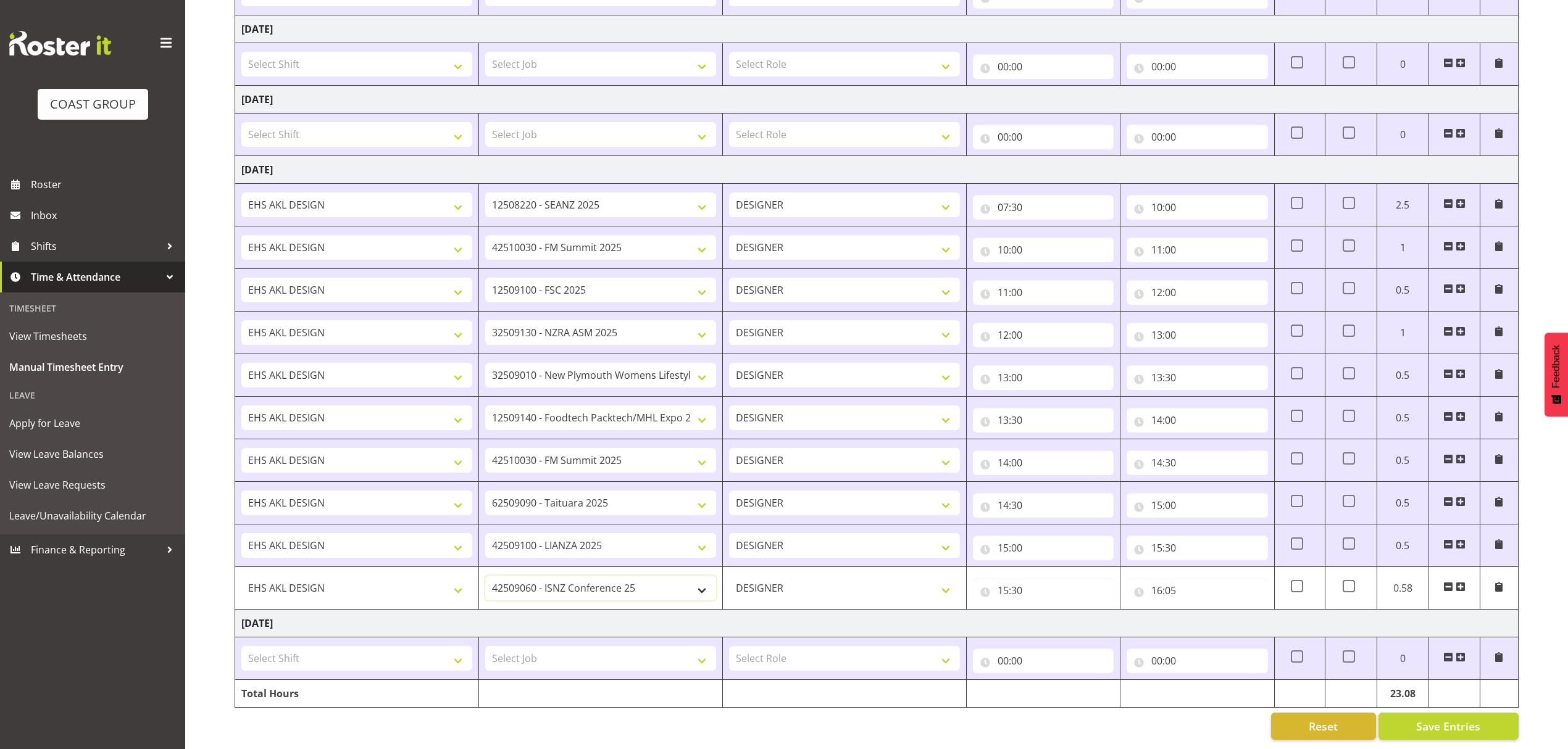
click at [485, 576] on select "1 Carlton Events 1 [PERSON_NAME] 1 [PERSON_NAME][GEOGRAPHIC_DATA] 1 EHS WAREHOU…" at bounding box center [601, 588] width 231 height 25
click at [1455, 718] on span "Save Entries" at bounding box center [1448, 726] width 65 height 16
